Goal: Find specific page/section: Find specific page/section

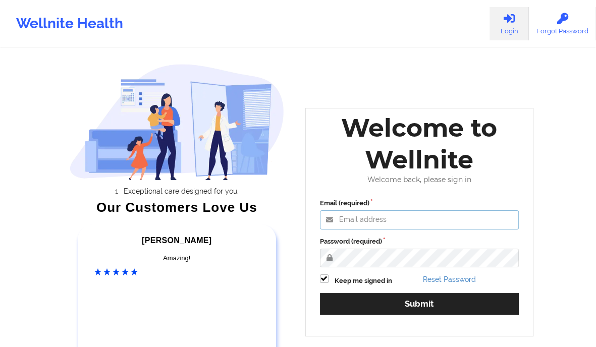
click at [390, 217] on input "Email (required)" at bounding box center [419, 219] width 199 height 19
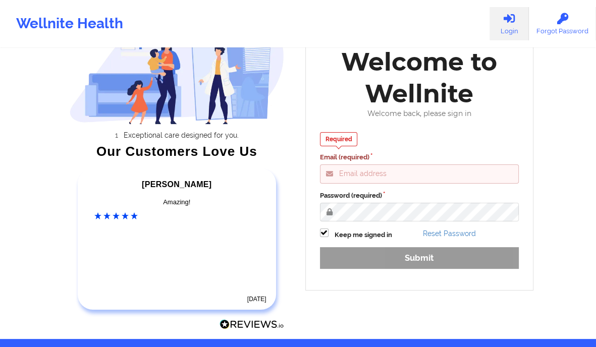
scroll to position [57, 0]
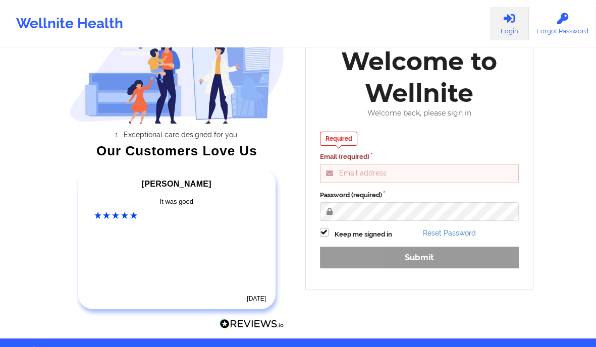
click at [384, 175] on input "Email (required)" at bounding box center [419, 173] width 199 height 19
type input "[PERSON_NAME][EMAIL_ADDRESS][DOMAIN_NAME]"
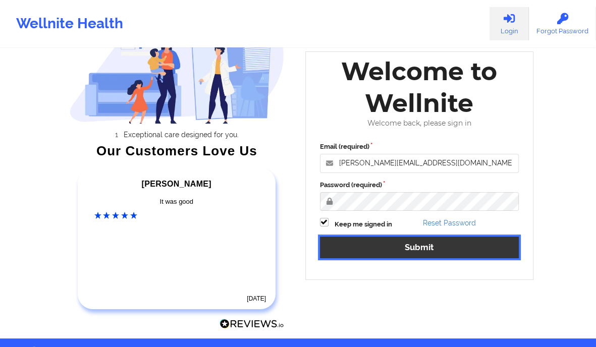
click at [431, 245] on button "Submit" at bounding box center [419, 248] width 199 height 22
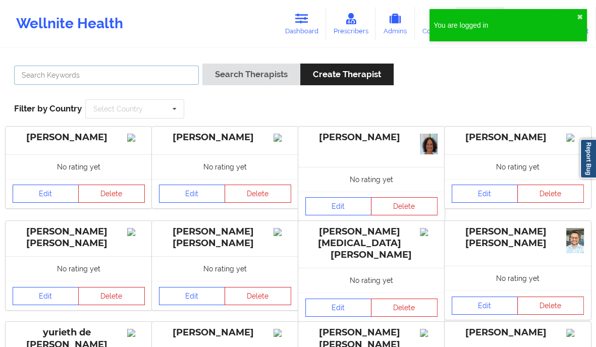
click at [136, 70] on input "text" at bounding box center [106, 75] width 185 height 19
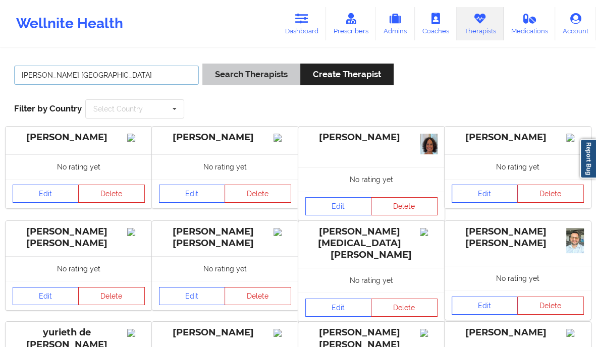
type input "[PERSON_NAME] [GEOGRAPHIC_DATA]"
click at [254, 79] on button "Search Therapists" at bounding box center [251, 75] width 98 height 22
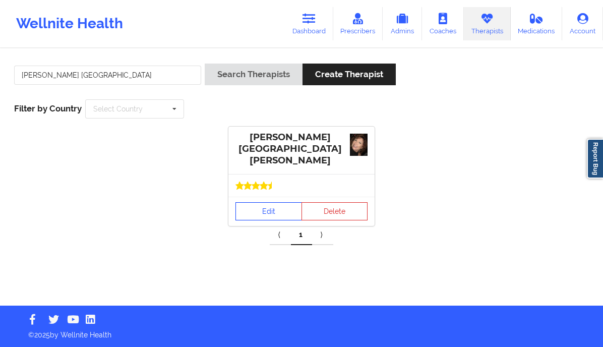
click at [271, 202] on link "Edit" at bounding box center [269, 211] width 67 height 18
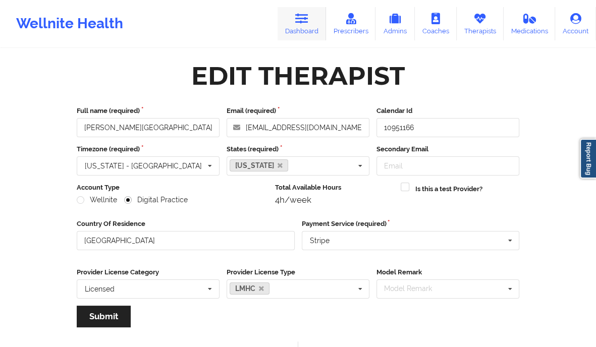
click at [305, 23] on icon at bounding box center [301, 18] width 13 height 11
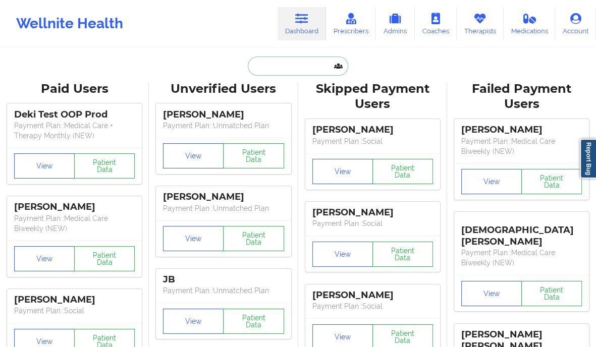
click at [291, 67] on input "text" at bounding box center [298, 66] width 100 height 19
paste input "ASTHARTE [PERSON_NAME]"
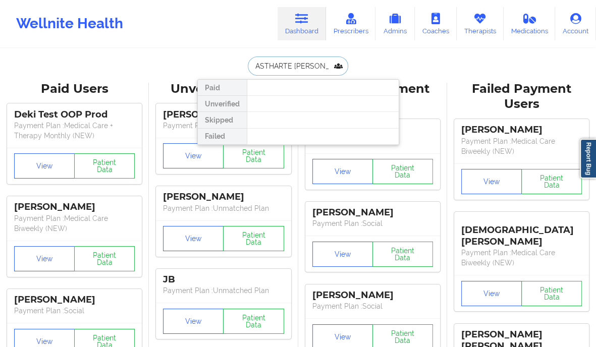
drag, startPoint x: 280, startPoint y: 65, endPoint x: 202, endPoint y: 80, distance: 79.2
click at [202, 76] on div "ASTHARTE [PERSON_NAME] Paid Unverified Skipped Failed" at bounding box center [298, 66] width 202 height 19
click at [296, 70] on input "[PERSON_NAME]" at bounding box center [298, 66] width 100 height 19
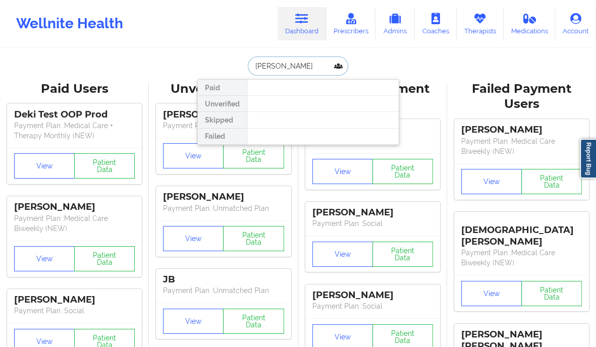
paste input "[EMAIL_ADDRESS][DOMAIN_NAME]"
type input "[EMAIL_ADDRESS][DOMAIN_NAME]"
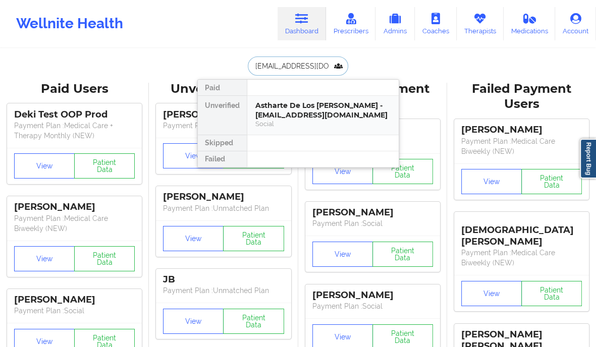
click at [359, 110] on div "Astharte De Los [PERSON_NAME] - [EMAIL_ADDRESS][DOMAIN_NAME]" at bounding box center [322, 110] width 135 height 19
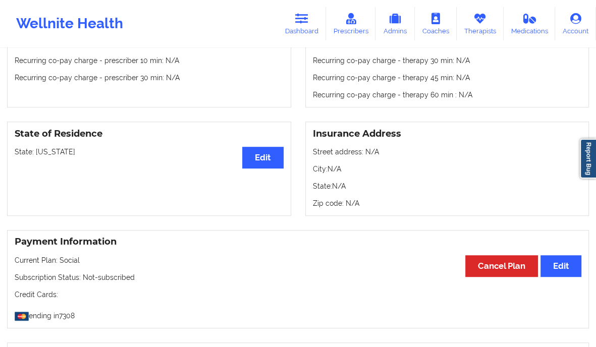
scroll to position [371, 0]
